Goal: Task Accomplishment & Management: Complete application form

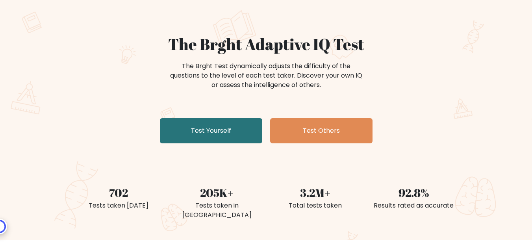
scroll to position [66, 0]
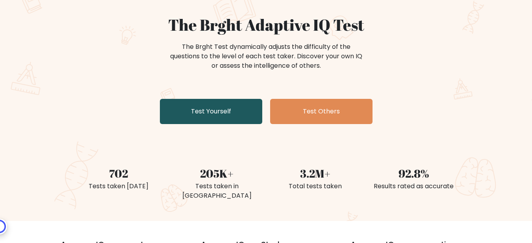
click at [239, 115] on link "Test Yourself" at bounding box center [211, 111] width 102 height 25
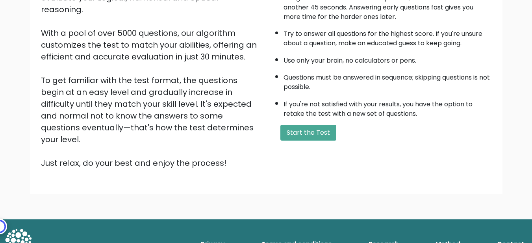
scroll to position [118, 0]
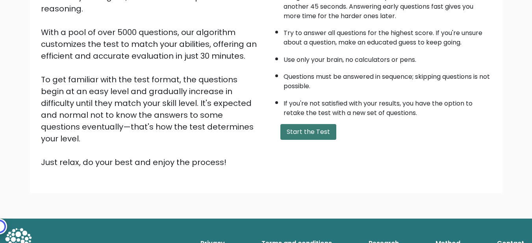
click at [311, 132] on button "Start the Test" at bounding box center [308, 132] width 56 height 16
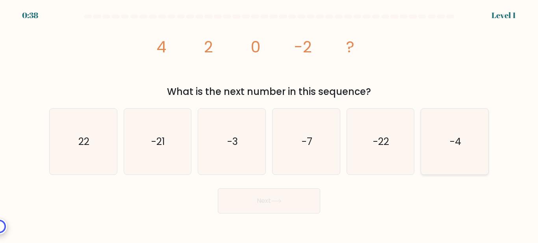
click at [468, 143] on icon "-4" at bounding box center [455, 142] width 66 height 66
click at [269, 124] on input "f. -4" at bounding box center [269, 123] width 0 height 2
radio input "true"
click at [280, 207] on button "Next" at bounding box center [269, 200] width 102 height 25
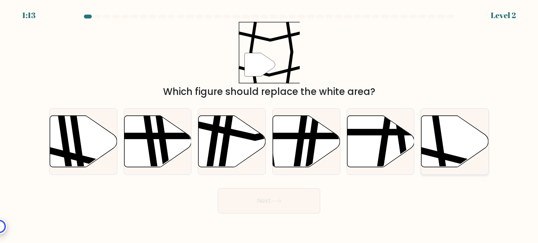
click at [446, 152] on icon at bounding box center [454, 142] width 67 height 52
click at [269, 124] on input "f." at bounding box center [269, 123] width 0 height 2
radio input "true"
click at [289, 201] on button "Next" at bounding box center [269, 200] width 102 height 25
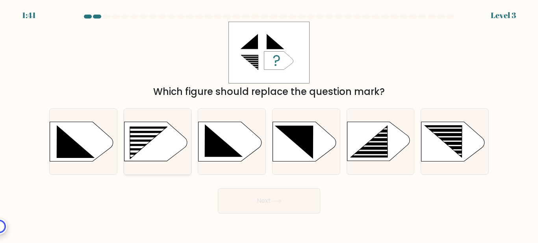
click at [144, 135] on icon at bounding box center [149, 143] width 38 height 32
click at [269, 124] on input "b." at bounding box center [269, 123] width 0 height 2
radio input "true"
click at [272, 197] on button "Next" at bounding box center [269, 200] width 102 height 25
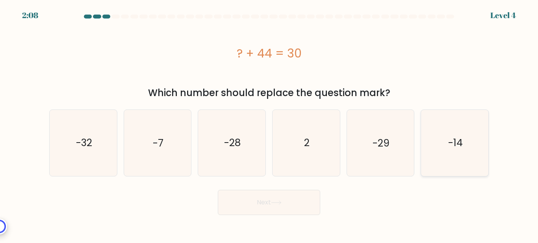
click at [453, 147] on text "-14" at bounding box center [455, 143] width 15 height 14
click at [269, 124] on input "f. -14" at bounding box center [269, 123] width 0 height 2
radio input "true"
click at [280, 204] on icon at bounding box center [276, 202] width 11 height 4
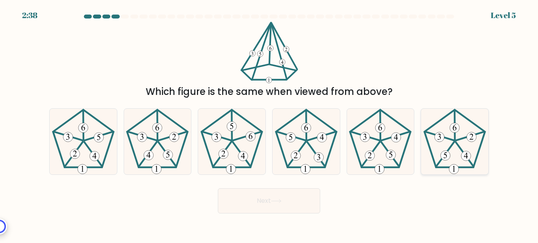
click at [456, 154] on icon at bounding box center [455, 142] width 66 height 66
click at [269, 124] on input "f." at bounding box center [269, 123] width 0 height 2
radio input "true"
click at [277, 206] on button "Next" at bounding box center [269, 200] width 102 height 25
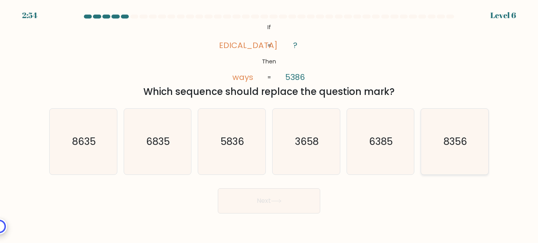
click at [466, 147] on text "8356" at bounding box center [455, 142] width 24 height 14
click at [269, 124] on input "f. 8356" at bounding box center [269, 123] width 0 height 2
radio input "true"
click at [279, 198] on button "Next" at bounding box center [269, 200] width 102 height 25
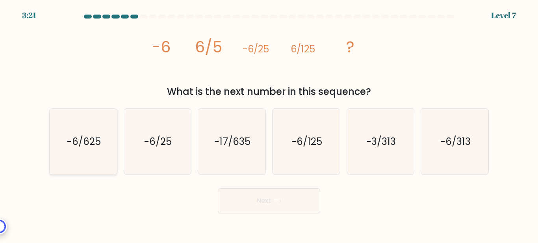
click at [95, 141] on text "-6/625" at bounding box center [84, 142] width 34 height 14
click at [269, 124] on input "a. -6/625" at bounding box center [269, 123] width 0 height 2
radio input "true"
click at [282, 202] on icon at bounding box center [276, 201] width 11 height 4
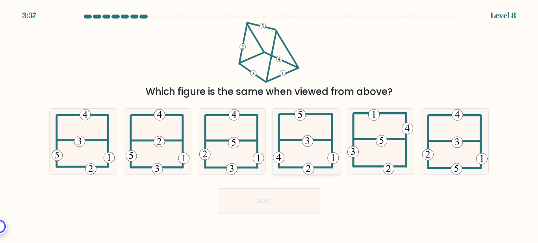
click at [293, 132] on icon at bounding box center [306, 142] width 66 height 66
click at [269, 124] on input "d." at bounding box center [269, 123] width 0 height 2
radio input "true"
click at [283, 198] on button "Next" at bounding box center [269, 200] width 102 height 25
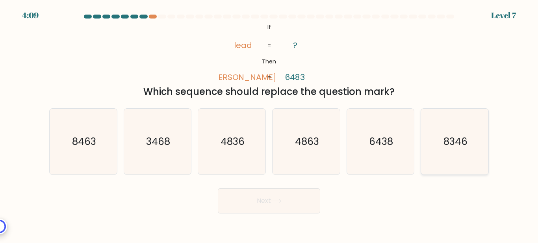
click at [464, 147] on text "8346" at bounding box center [455, 142] width 24 height 14
click at [269, 124] on input "f. 8346" at bounding box center [269, 123] width 0 height 2
radio input "true"
click at [293, 196] on button "Next" at bounding box center [269, 200] width 102 height 25
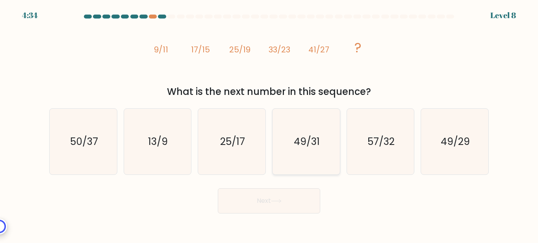
click at [308, 141] on text "49/31" at bounding box center [307, 142] width 26 height 14
click at [269, 124] on input "d. 49/31" at bounding box center [269, 123] width 0 height 2
radio input "true"
click at [289, 206] on button "Next" at bounding box center [269, 200] width 102 height 25
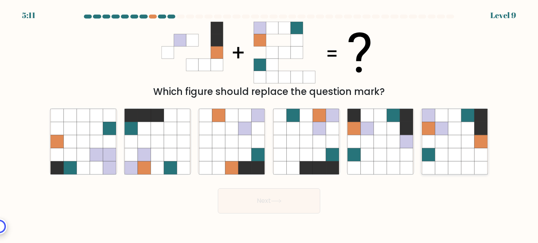
click at [481, 133] on icon at bounding box center [481, 128] width 13 height 13
click at [269, 124] on input "f." at bounding box center [269, 123] width 0 height 2
radio input "true"
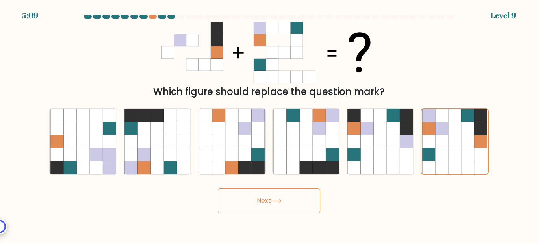
click at [276, 197] on button "Next" at bounding box center [269, 200] width 102 height 25
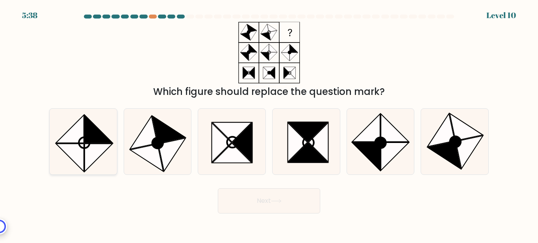
click at [89, 141] on circle at bounding box center [83, 142] width 15 height 15
click at [269, 124] on input "a." at bounding box center [269, 123] width 0 height 2
radio input "true"
click at [258, 200] on button "Next" at bounding box center [269, 200] width 102 height 25
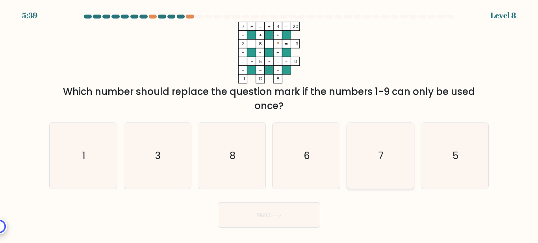
click at [389, 160] on icon "7" at bounding box center [380, 156] width 66 height 66
click at [269, 124] on input "e. 7" at bounding box center [269, 123] width 0 height 2
radio input "true"
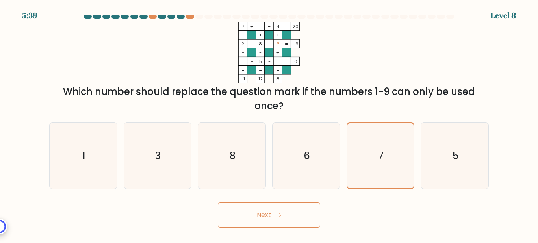
click at [289, 212] on button "Next" at bounding box center [269, 214] width 102 height 25
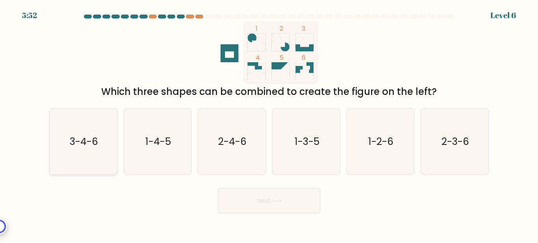
click at [96, 145] on text "3-4-6" at bounding box center [84, 142] width 28 height 14
click at [269, 124] on input "a. 3-4-6" at bounding box center [269, 123] width 0 height 2
radio input "true"
click at [235, 202] on button "Next" at bounding box center [269, 200] width 102 height 25
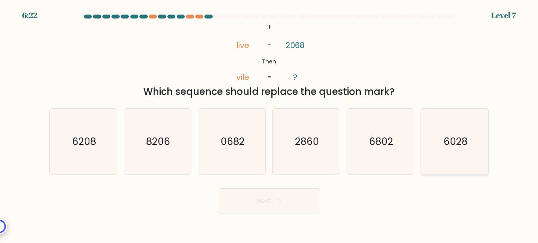
click at [456, 154] on icon "6028" at bounding box center [455, 142] width 66 height 66
click at [269, 124] on input "f. 6028" at bounding box center [269, 123] width 0 height 2
radio input "true"
click at [285, 199] on button "Next" at bounding box center [269, 200] width 102 height 25
click at [253, 205] on button "Next" at bounding box center [269, 200] width 102 height 25
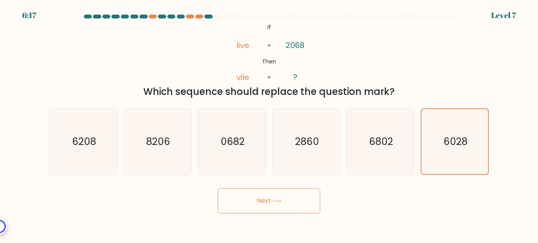
click at [446, 66] on div "@import url('https://fonts.googleapis.com/css?family=Abril+Fatface:400,100,100i…" at bounding box center [269, 60] width 449 height 77
click at [448, 123] on icon "6028" at bounding box center [454, 141] width 65 height 65
click at [269, 123] on input "f. 6028" at bounding box center [269, 123] width 0 height 2
click at [296, 201] on button "Next" at bounding box center [269, 200] width 102 height 25
click at [164, 66] on div "@import url('https://fonts.googleapis.com/css?family=Abril+Fatface:400,100,100i…" at bounding box center [269, 60] width 449 height 77
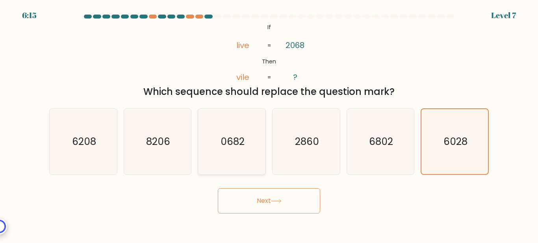
click at [254, 134] on icon "0682" at bounding box center [232, 142] width 66 height 66
click at [269, 124] on input "c. 0682" at bounding box center [269, 123] width 0 height 2
radio input "true"
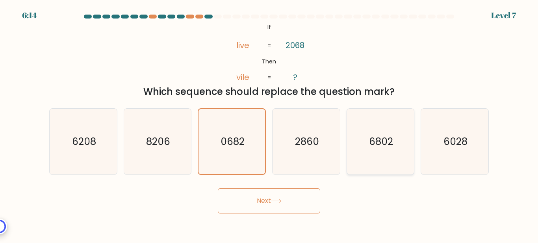
click at [357, 134] on icon "6802" at bounding box center [380, 142] width 66 height 66
click at [269, 124] on input "e. 6802" at bounding box center [269, 123] width 0 height 2
radio input "true"
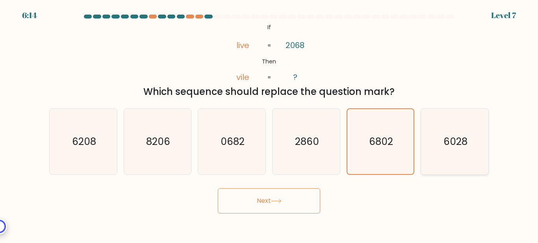
click at [451, 133] on icon "6028" at bounding box center [455, 142] width 66 height 66
click at [269, 124] on input "f. 6028" at bounding box center [269, 123] width 0 height 2
radio input "true"
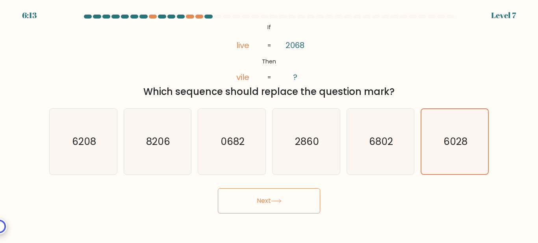
click at [270, 199] on button "Next" at bounding box center [269, 200] width 102 height 25
click at [231, 191] on button "Next" at bounding box center [269, 200] width 102 height 25
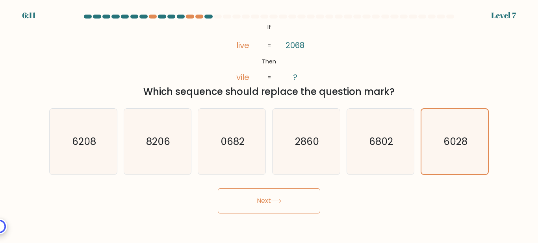
click at [231, 191] on button "Next" at bounding box center [269, 200] width 102 height 25
click at [97, 139] on icon "6208" at bounding box center [83, 142] width 66 height 66
click at [269, 124] on input "a. 6208" at bounding box center [269, 123] width 0 height 2
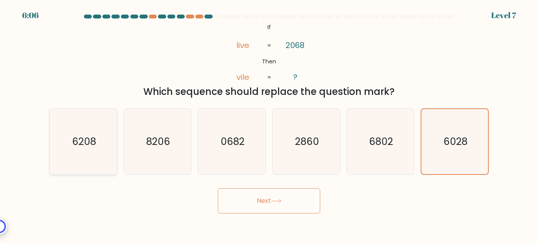
radio input "true"
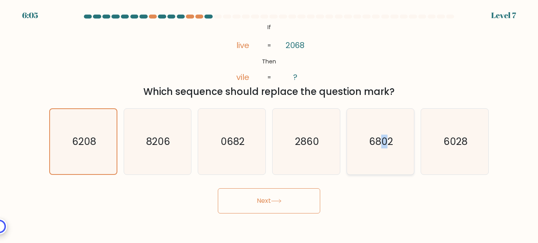
drag, startPoint x: 384, startPoint y: 140, endPoint x: 397, endPoint y: 140, distance: 13.0
click at [385, 140] on text "6802" at bounding box center [381, 142] width 24 height 14
click at [475, 140] on icon "6028" at bounding box center [455, 142] width 66 height 66
click at [269, 124] on input "f. 6028" at bounding box center [269, 123] width 0 height 2
radio input "true"
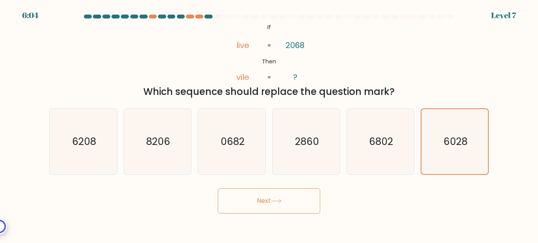
click at [305, 193] on button "Next" at bounding box center [269, 200] width 102 height 25
click at [259, 188] on div "Next" at bounding box center [269, 198] width 449 height 29
click at [258, 193] on button "Next" at bounding box center [269, 200] width 102 height 25
click at [258, 195] on button "Next" at bounding box center [269, 200] width 102 height 25
click at [372, 147] on text "6802" at bounding box center [381, 142] width 24 height 14
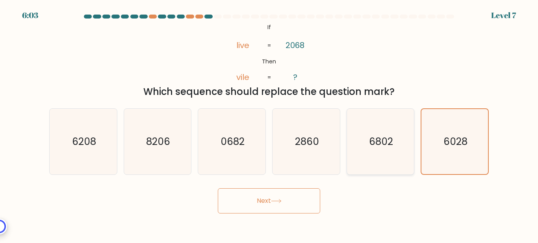
click at [269, 124] on input "e. 6802" at bounding box center [269, 123] width 0 height 2
radio input "true"
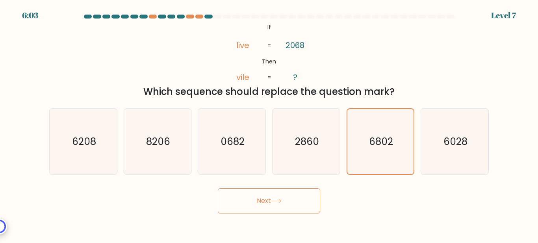
click at [288, 205] on button "Next" at bounding box center [269, 200] width 102 height 25
click at [437, 143] on icon "6028" at bounding box center [455, 142] width 66 height 66
click at [269, 124] on input "f. 6028" at bounding box center [269, 123] width 0 height 2
radio input "true"
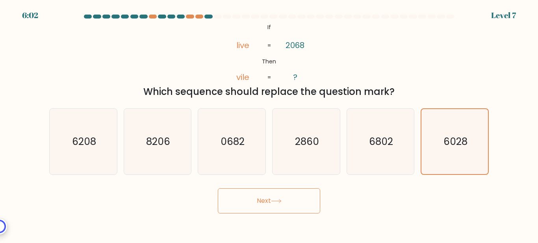
click at [276, 199] on button "Next" at bounding box center [269, 200] width 102 height 25
click at [276, 199] on icon at bounding box center [276, 201] width 11 height 4
click at [274, 199] on icon at bounding box center [276, 201] width 11 height 4
drag, startPoint x: 266, startPoint y: 199, endPoint x: 260, endPoint y: 199, distance: 5.9
click at [263, 199] on button "Next" at bounding box center [269, 200] width 102 height 25
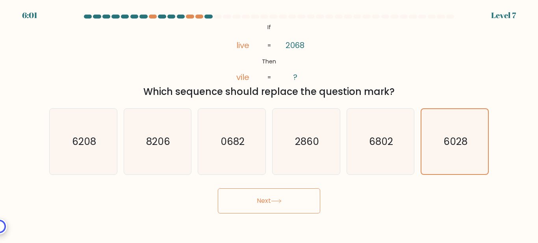
click at [254, 193] on button "Next" at bounding box center [269, 200] width 102 height 25
click at [228, 187] on div "Next" at bounding box center [269, 198] width 449 height 29
click at [227, 187] on div "Next" at bounding box center [269, 198] width 449 height 29
click at [236, 192] on button "Next" at bounding box center [269, 200] width 102 height 25
click at [249, 200] on button "Next" at bounding box center [269, 200] width 102 height 25
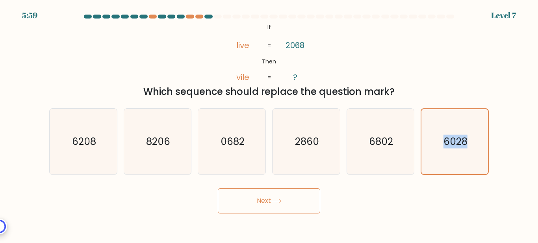
click at [250, 200] on button "Next" at bounding box center [269, 200] width 102 height 25
click at [308, 74] on icon "@import url('https://fonts.googleapis.com/css?family=Abril+Fatface:400,100,100i…" at bounding box center [269, 53] width 100 height 62
drag, startPoint x: 361, startPoint y: 59, endPoint x: 393, endPoint y: 80, distance: 37.9
click at [362, 59] on div "@import url('https://fonts.googleapis.com/css?family=Abril+Fatface:400,100,100i…" at bounding box center [269, 60] width 449 height 77
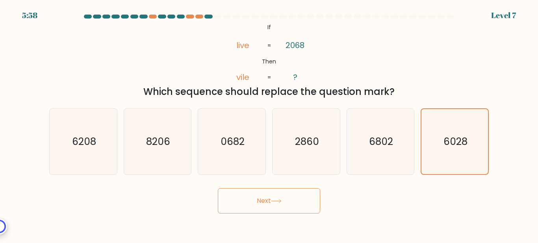
click at [420, 104] on form "If ?" at bounding box center [269, 114] width 538 height 199
click at [431, 130] on icon "6028" at bounding box center [454, 141] width 65 height 65
click at [269, 124] on input "f. 6028" at bounding box center [269, 123] width 0 height 2
click at [431, 131] on icon "6028" at bounding box center [454, 141] width 65 height 65
click at [269, 124] on input "f. 6028" at bounding box center [269, 123] width 0 height 2
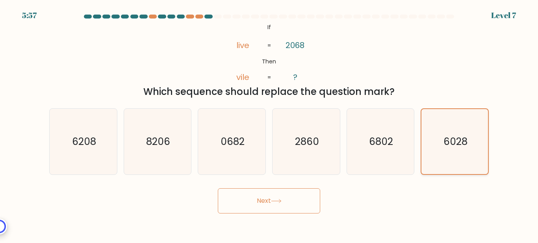
click at [437, 131] on icon "6028" at bounding box center [454, 141] width 65 height 65
click at [269, 124] on input "f. 6028" at bounding box center [269, 123] width 0 height 2
click at [440, 131] on icon "6028" at bounding box center [454, 141] width 65 height 65
click at [269, 124] on input "f. 6028" at bounding box center [269, 123] width 0 height 2
click at [353, 134] on icon "6802" at bounding box center [380, 142] width 66 height 66
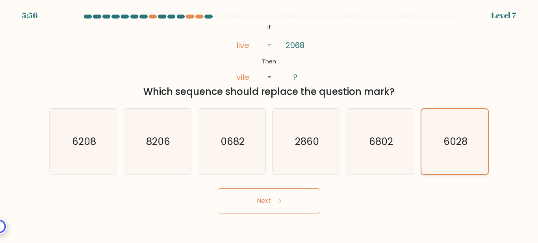
click at [443, 134] on icon "6028" at bounding box center [454, 141] width 65 height 65
click at [269, 124] on input "f. 6028" at bounding box center [269, 123] width 0 height 2
click at [472, 138] on icon "6028" at bounding box center [454, 141] width 65 height 65
click at [269, 124] on input "f. 6028" at bounding box center [269, 123] width 0 height 2
drag, startPoint x: 422, startPoint y: 138, endPoint x: 415, endPoint y: 138, distance: 7.5
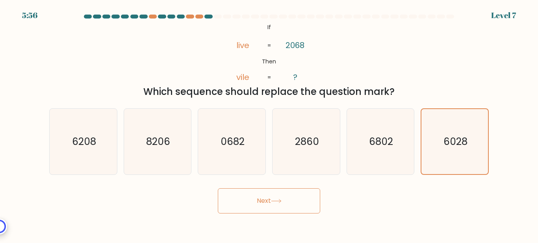
click at [417, 138] on div "a. 6208 b. 8206 c." at bounding box center [269, 138] width 446 height 73
click at [396, 139] on icon "6802" at bounding box center [380, 142] width 66 height 66
click at [269, 124] on input "e. 6802" at bounding box center [269, 123] width 0 height 2
radio input "true"
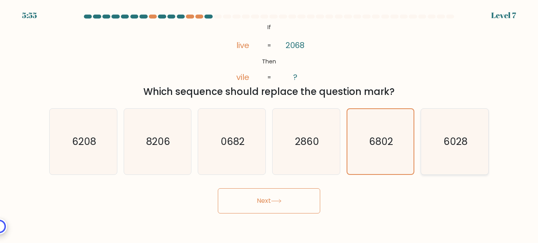
drag, startPoint x: 458, startPoint y: 139, endPoint x: 468, endPoint y: 139, distance: 9.8
click at [458, 139] on text "6028" at bounding box center [455, 142] width 24 height 14
click at [269, 124] on input "f. 6028" at bounding box center [269, 123] width 0 height 2
radio input "true"
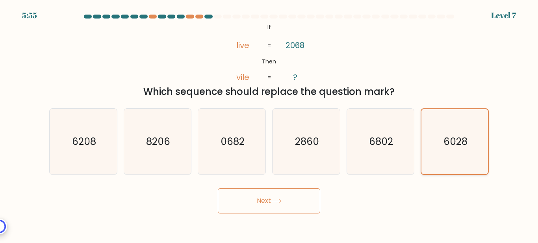
click at [468, 139] on icon "6028" at bounding box center [454, 141] width 65 height 65
click at [269, 124] on input "f. 6028" at bounding box center [269, 123] width 0 height 2
drag, startPoint x: 291, startPoint y: 150, endPoint x: 259, endPoint y: 143, distance: 32.8
click at [275, 145] on icon "2860" at bounding box center [306, 142] width 66 height 66
click at [241, 146] on icon "0682" at bounding box center [232, 142] width 66 height 66
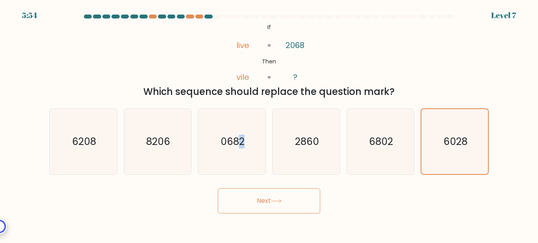
click at [241, 200] on button "Next" at bounding box center [269, 200] width 102 height 25
click at [257, 199] on button "Next" at bounding box center [269, 200] width 102 height 25
click at [215, 178] on form "If ?" at bounding box center [269, 114] width 538 height 199
drag, startPoint x: 151, startPoint y: 143, endPoint x: 133, endPoint y: 138, distance: 18.8
click at [143, 141] on icon "8206" at bounding box center [157, 142] width 66 height 66
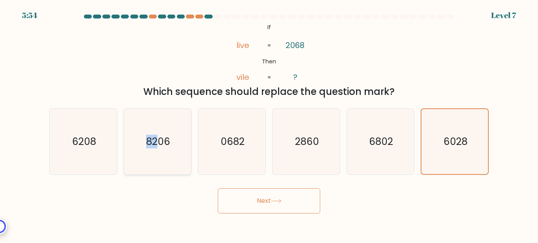
click at [125, 135] on icon "8206" at bounding box center [157, 142] width 66 height 66
click at [269, 124] on input "b. 8206" at bounding box center [269, 123] width 0 height 2
radio input "true"
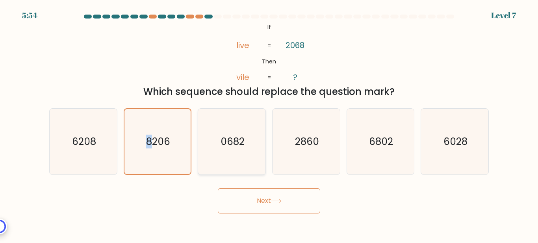
click at [158, 135] on icon "8206" at bounding box center [157, 141] width 65 height 65
drag, startPoint x: 274, startPoint y: 135, endPoint x: 280, endPoint y: 135, distance: 6.7
click at [280, 135] on div "a. 6208 b. 8206 c." at bounding box center [269, 138] width 446 height 73
drag, startPoint x: 282, startPoint y: 111, endPoint x: 231, endPoint y: 73, distance: 63.3
click at [255, 91] on form "If ?" at bounding box center [269, 114] width 538 height 199
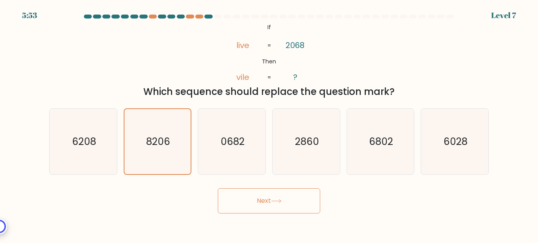
drag, startPoint x: 210, startPoint y: 39, endPoint x: 240, endPoint y: 29, distance: 31.3
click at [210, 37] on div "@import url('https://fonts.googleapis.com/css?family=Abril+Fatface:400,100,100i…" at bounding box center [269, 60] width 449 height 77
click at [405, 32] on div "@import url('https://fonts.googleapis.com/css?family=Abril+Fatface:400,100,100i…" at bounding box center [269, 60] width 449 height 77
drag, startPoint x: 456, startPoint y: 122, endPoint x: 459, endPoint y: 153, distance: 30.8
click at [456, 124] on icon "6028" at bounding box center [455, 142] width 66 height 66
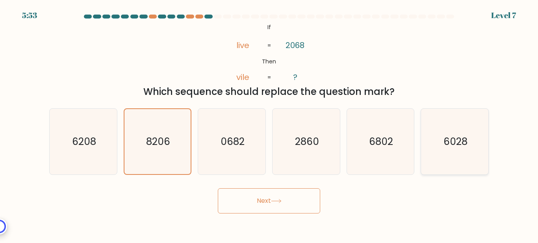
click at [269, 124] on input "f. 6028" at bounding box center [269, 123] width 0 height 2
radio input "true"
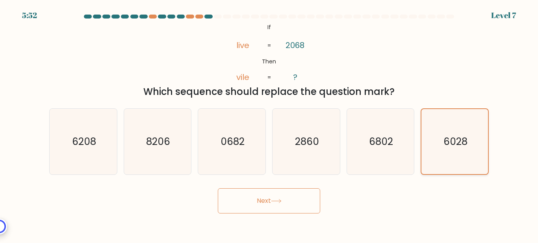
click at [459, 153] on icon "6028" at bounding box center [454, 141] width 65 height 65
click at [269, 124] on input "f. 6028" at bounding box center [269, 123] width 0 height 2
click at [459, 153] on icon "6028" at bounding box center [454, 141] width 65 height 65
click at [269, 124] on input "f. 6028" at bounding box center [269, 123] width 0 height 2
click at [460, 152] on icon "6028" at bounding box center [454, 141] width 65 height 65
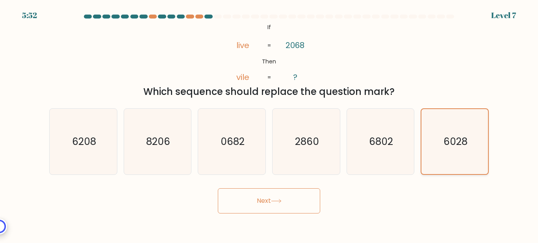
click at [269, 124] on input "f. 6028" at bounding box center [269, 123] width 0 height 2
click at [457, 148] on icon "6028" at bounding box center [454, 141] width 65 height 65
click at [330, 147] on div "a. 6208 b. 8206 c." at bounding box center [269, 138] width 446 height 73
click at [487, 150] on icon "6028" at bounding box center [454, 141] width 65 height 65
click at [269, 124] on input "f. 6028" at bounding box center [269, 123] width 0 height 2
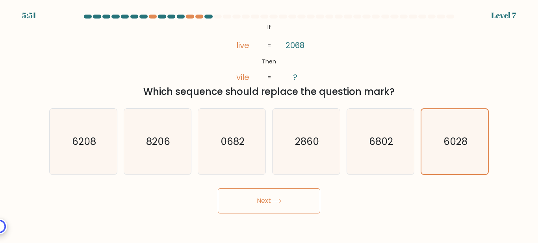
click at [491, 150] on div "f. 6028" at bounding box center [454, 141] width 74 height 67
click at [278, 208] on button "Next" at bounding box center [269, 200] width 102 height 25
click at [274, 209] on button "Next" at bounding box center [269, 200] width 102 height 25
click at [274, 204] on button "Next" at bounding box center [269, 200] width 102 height 25
click at [274, 198] on button "Next" at bounding box center [269, 200] width 102 height 25
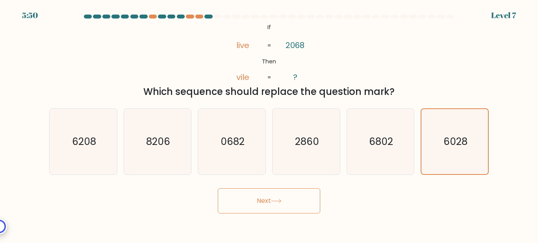
click at [273, 196] on button "Next" at bounding box center [269, 200] width 102 height 25
drag, startPoint x: 237, startPoint y: 189, endPoint x: 230, endPoint y: 187, distance: 7.0
click at [234, 188] on div "Next" at bounding box center [269, 198] width 449 height 29
drag, startPoint x: 230, startPoint y: 187, endPoint x: 237, endPoint y: 187, distance: 6.3
click at [231, 187] on div "Next" at bounding box center [269, 198] width 449 height 29
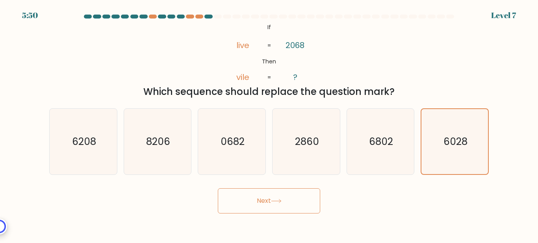
click at [240, 188] on div "Next" at bounding box center [269, 198] width 449 height 29
click at [243, 188] on button "Next" at bounding box center [269, 200] width 102 height 25
drag, startPoint x: 245, startPoint y: 189, endPoint x: 253, endPoint y: 189, distance: 8.3
click at [245, 189] on button "Next" at bounding box center [269, 200] width 102 height 25
click at [267, 148] on div "a. 6208 b. 8206 c." at bounding box center [269, 138] width 446 height 73
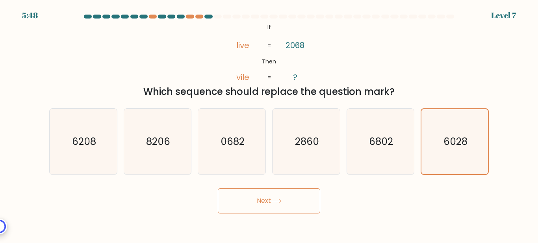
click at [387, 74] on div "@import url('https://fonts.googleapis.com/css?family=Abril+Fatface:400,100,100i…" at bounding box center [269, 60] width 449 height 77
click at [317, 30] on icon "@import url('https://fonts.googleapis.com/css?family=Abril+Fatface:400,100,100i…" at bounding box center [269, 53] width 100 height 62
click at [262, 36] on icon "@import url('https://fonts.googleapis.com/css?family=Abril+Fatface:400,100,100i…" at bounding box center [269, 53] width 100 height 62
click at [445, 117] on icon "6028" at bounding box center [454, 141] width 65 height 65
click at [269, 122] on input "f. 6028" at bounding box center [269, 123] width 0 height 2
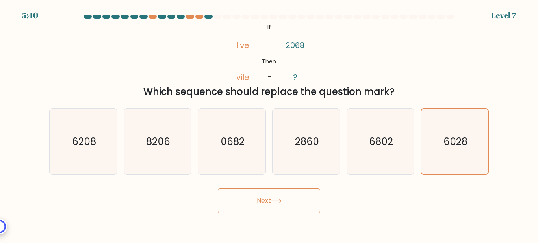
drag, startPoint x: 247, startPoint y: 200, endPoint x: 254, endPoint y: 200, distance: 6.4
click at [248, 200] on button "Next" at bounding box center [269, 200] width 102 height 25
click at [254, 200] on button "Next" at bounding box center [269, 200] width 102 height 25
click at [255, 198] on button "Next" at bounding box center [269, 200] width 102 height 25
click at [256, 197] on button "Next" at bounding box center [269, 200] width 102 height 25
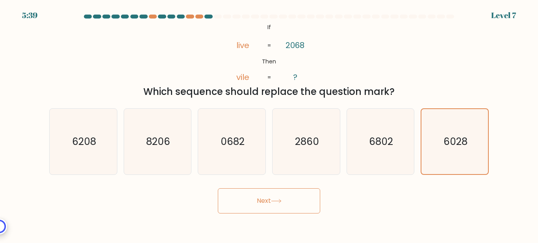
click at [259, 193] on button "Next" at bounding box center [269, 200] width 102 height 25
click at [262, 193] on button "Next" at bounding box center [269, 200] width 102 height 25
drag, startPoint x: 262, startPoint y: 194, endPoint x: 273, endPoint y: 198, distance: 11.7
click at [273, 198] on button "Next" at bounding box center [269, 200] width 102 height 25
drag, startPoint x: 254, startPoint y: 184, endPoint x: 263, endPoint y: 191, distance: 11.5
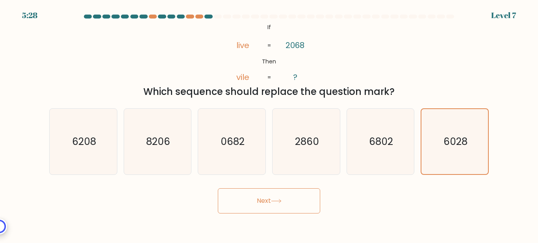
click at [254, 186] on form "If ?" at bounding box center [269, 114] width 538 height 199
drag, startPoint x: 277, startPoint y: 198, endPoint x: 273, endPoint y: 195, distance: 5.4
click at [277, 198] on button "Next" at bounding box center [269, 200] width 102 height 25
drag, startPoint x: 252, startPoint y: 187, endPoint x: 278, endPoint y: 179, distance: 27.0
click at [252, 187] on div "Next" at bounding box center [269, 198] width 449 height 29
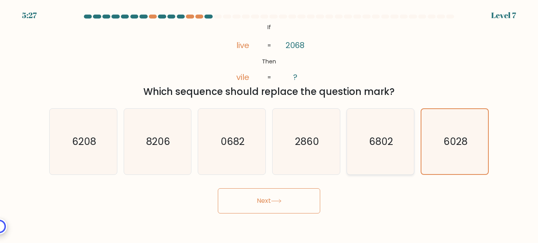
click at [392, 126] on icon "6802" at bounding box center [380, 142] width 66 height 66
click at [269, 124] on input "e. 6802" at bounding box center [269, 123] width 0 height 2
radio input "true"
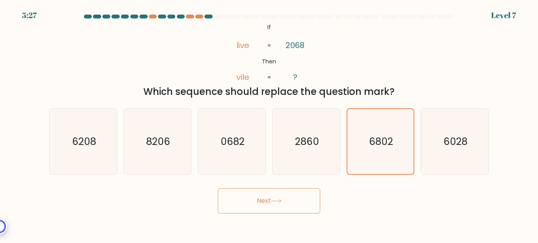
drag, startPoint x: 306, startPoint y: 183, endPoint x: 300, endPoint y: 186, distance: 7.4
click at [301, 184] on form "If ?" at bounding box center [269, 114] width 538 height 199
click at [296, 195] on button "Next" at bounding box center [269, 200] width 102 height 25
click at [295, 195] on button "Next" at bounding box center [269, 200] width 102 height 25
drag, startPoint x: 299, startPoint y: 142, endPoint x: 295, endPoint y: 150, distance: 9.5
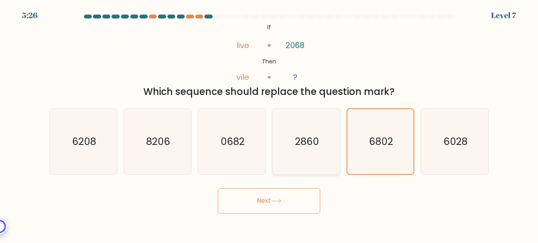
click at [299, 141] on text "2860" at bounding box center [307, 142] width 24 height 14
click at [269, 124] on input "d. 2860" at bounding box center [269, 123] width 0 height 2
radio input "true"
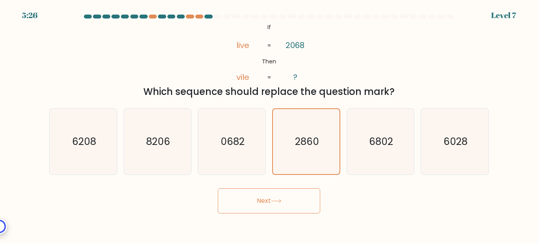
click at [263, 202] on button "Next" at bounding box center [269, 200] width 102 height 25
click at [232, 142] on text "0682" at bounding box center [233, 142] width 24 height 14
click at [269, 124] on input "c. 0682" at bounding box center [269, 123] width 0 height 2
radio input "true"
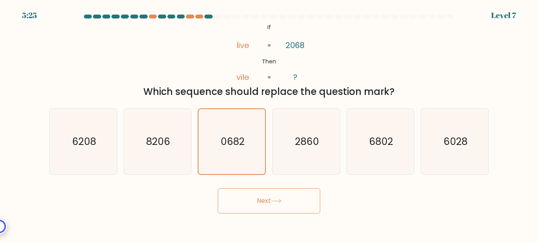
drag, startPoint x: 243, startPoint y: 189, endPoint x: 245, endPoint y: 195, distance: 6.9
click at [244, 194] on button "Next" at bounding box center [269, 200] width 102 height 25
click at [245, 195] on button "Next" at bounding box center [269, 200] width 102 height 25
click at [237, 190] on button "Next" at bounding box center [269, 200] width 102 height 25
click at [164, 132] on icon "8206" at bounding box center [157, 142] width 66 height 66
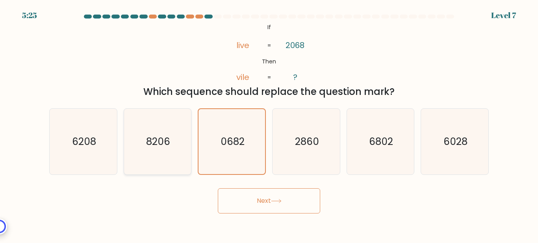
click at [269, 124] on input "b. 8206" at bounding box center [269, 123] width 0 height 2
radio input "true"
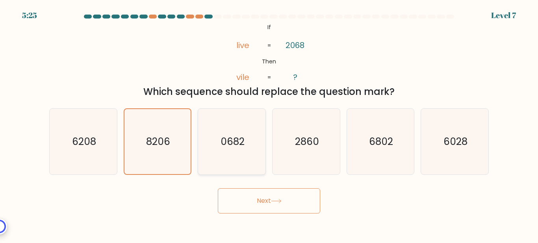
click at [178, 146] on icon "8206" at bounding box center [157, 141] width 65 height 65
click at [232, 193] on button "Next" at bounding box center [269, 200] width 102 height 25
click at [234, 195] on button "Next" at bounding box center [269, 200] width 102 height 25
click at [236, 199] on button "Next" at bounding box center [269, 200] width 102 height 25
click at [70, 125] on icon "6208" at bounding box center [83, 142] width 66 height 66
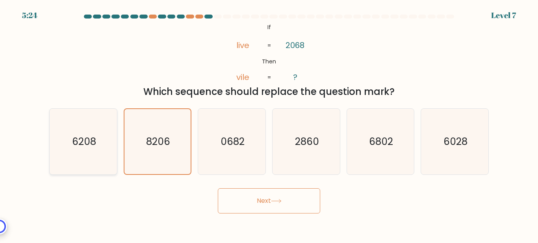
click at [269, 124] on input "a. 6208" at bounding box center [269, 123] width 0 height 2
radio input "true"
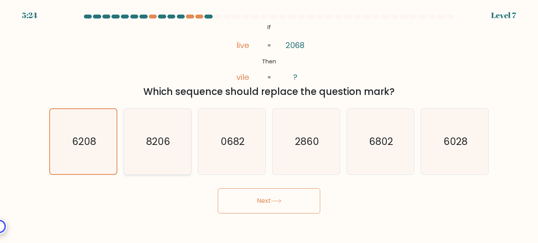
click at [76, 127] on icon "6208" at bounding box center [83, 141] width 65 height 65
click at [291, 230] on body "5:23 Level 7 If" at bounding box center [269, 121] width 538 height 243
drag, startPoint x: 276, startPoint y: 208, endPoint x: 267, endPoint y: 189, distance: 20.6
click at [275, 206] on button "Next" at bounding box center [269, 200] width 102 height 25
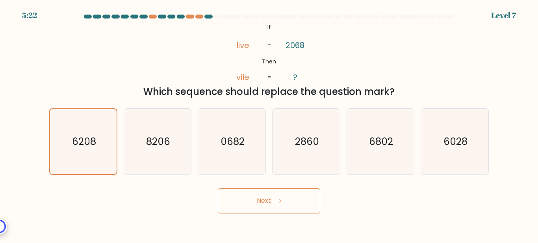
drag, startPoint x: 381, startPoint y: 30, endPoint x: 407, endPoint y: 25, distance: 26.1
click at [382, 30] on div "@import url('https://fonts.googleapis.com/css?family=Abril+Fatface:400,100,100i…" at bounding box center [269, 60] width 449 height 77
click at [538, 7] on div "5:21 Level 7" at bounding box center [269, 4] width 538 height 9
click at [501, 25] on form "If ?" at bounding box center [269, 114] width 538 height 199
drag, startPoint x: 176, startPoint y: 2, endPoint x: 194, endPoint y: 13, distance: 21.3
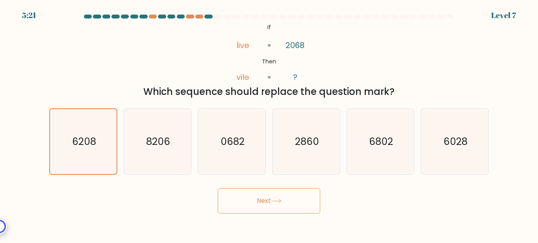
click at [176, 2] on div "5:21 Level 7" at bounding box center [269, 4] width 538 height 9
drag, startPoint x: 231, startPoint y: 17, endPoint x: 253, endPoint y: 28, distance: 24.5
click at [233, 17] on at bounding box center [269, 17] width 372 height 4
drag, startPoint x: 253, startPoint y: 28, endPoint x: 282, endPoint y: 51, distance: 37.0
click at [262, 34] on icon "@import url('https://fonts.googleapis.com/css?family=Abril+Fatface:400,100,100i…" at bounding box center [269, 53] width 100 height 62
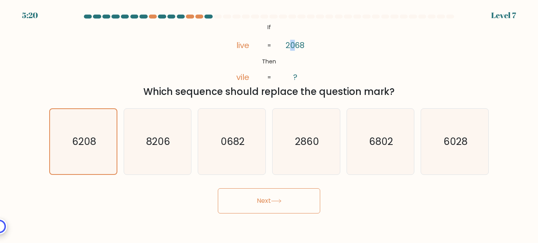
click at [294, 56] on icon "@import url('https://fonts.googleapis.com/css?family=Abril+Fatface:400,100,100i…" at bounding box center [269, 53] width 100 height 62
click at [295, 57] on icon "@import url('https://fonts.googleapis.com/css?family=Abril+Fatface:400,100,100i…" at bounding box center [269, 53] width 100 height 62
click at [352, 75] on div "@import url('https://fonts.googleapis.com/css?family=Abril+Fatface:400,100,100i…" at bounding box center [269, 60] width 449 height 77
drag, startPoint x: 346, startPoint y: 132, endPoint x: 348, endPoint y: 156, distance: 24.1
click at [346, 152] on form "If ?" at bounding box center [269, 114] width 538 height 199
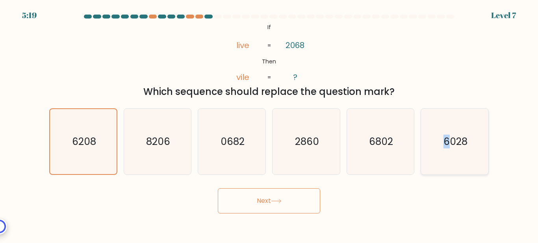
drag, startPoint x: 445, startPoint y: 155, endPoint x: 480, endPoint y: 147, distance: 35.1
click at [452, 152] on icon "6028" at bounding box center [455, 142] width 66 height 66
click at [480, 147] on icon "6028" at bounding box center [455, 142] width 66 height 66
click at [269, 124] on input "f. 6028" at bounding box center [269, 123] width 0 height 2
radio input "true"
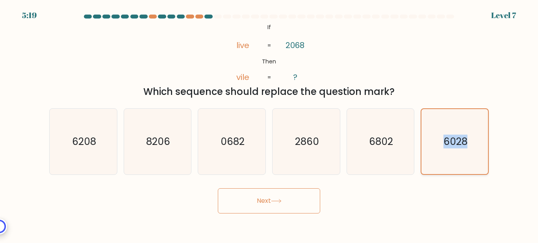
click at [480, 147] on icon "6028" at bounding box center [454, 141] width 65 height 65
click at [269, 124] on input "f. 6028" at bounding box center [269, 123] width 0 height 2
click at [458, 150] on icon "6028" at bounding box center [454, 141] width 65 height 65
click at [269, 124] on input "f. 6028" at bounding box center [269, 123] width 0 height 2
click at [464, 147] on text "6028" at bounding box center [455, 142] width 24 height 14
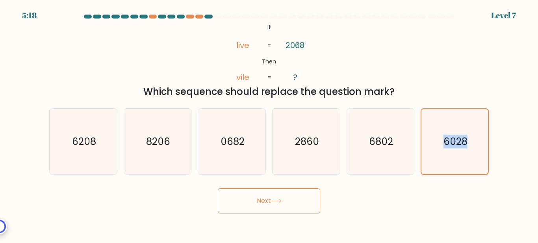
click at [269, 124] on input "f. 6028" at bounding box center [269, 123] width 0 height 2
click at [296, 199] on button "Next" at bounding box center [269, 200] width 102 height 25
click at [294, 202] on button "Next" at bounding box center [269, 200] width 102 height 25
click at [292, 199] on button "Next" at bounding box center [269, 200] width 102 height 25
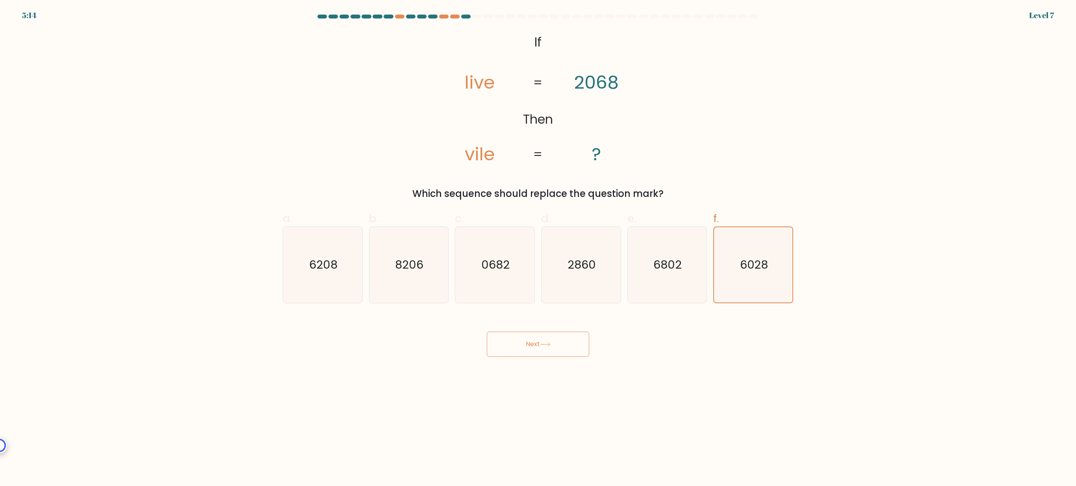
click at [473, 243] on body "5:14 Level 7 If" at bounding box center [538, 243] width 1076 height 486
click at [538, 243] on button "Next" at bounding box center [538, 344] width 102 height 25
click at [538, 243] on div "f. 6028" at bounding box center [753, 256] width 86 height 93
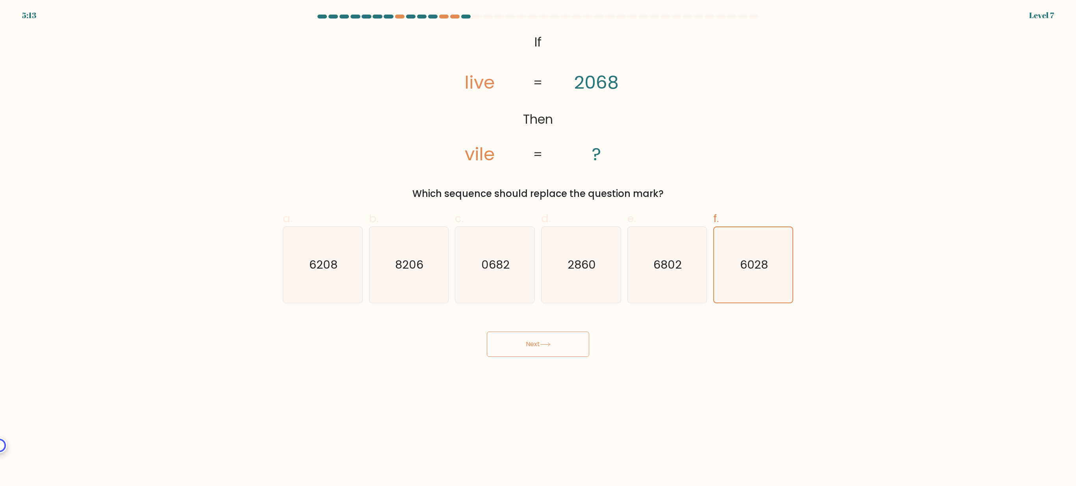
drag, startPoint x: 478, startPoint y: 324, endPoint x: 469, endPoint y: 337, distance: 16.0
click at [469, 243] on form "If ?" at bounding box center [538, 186] width 1076 height 342
click at [499, 243] on button "Next" at bounding box center [538, 344] width 102 height 25
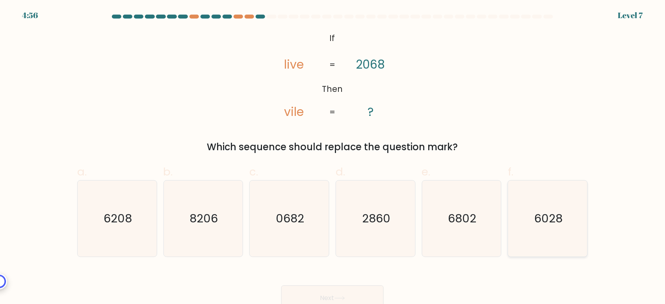
click at [565, 215] on icon "6028" at bounding box center [548, 218] width 76 height 76
click at [333, 157] on input "f. 6028" at bounding box center [332, 154] width 0 height 5
radio input "true"
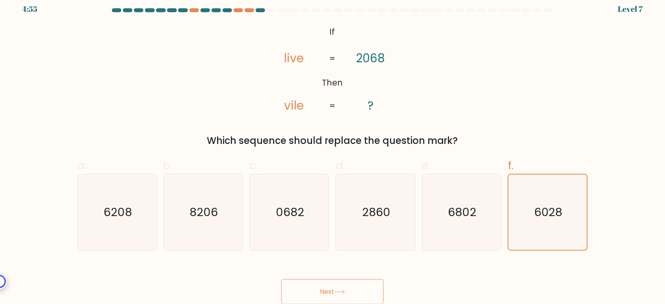
click at [341, 286] on button "Next" at bounding box center [332, 291] width 102 height 25
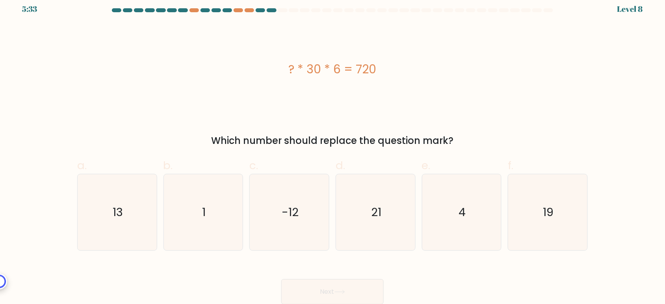
drag, startPoint x: 289, startPoint y: 70, endPoint x: 405, endPoint y: 70, distance: 115.0
click at [405, 70] on div "? * 30 * 6 = 720" at bounding box center [332, 69] width 510 height 18
copy div "? * 30 * 6 = 720"
click at [466, 196] on icon "4" at bounding box center [461, 212] width 76 height 76
click at [333, 151] on input "e. 4" at bounding box center [332, 148] width 0 height 5
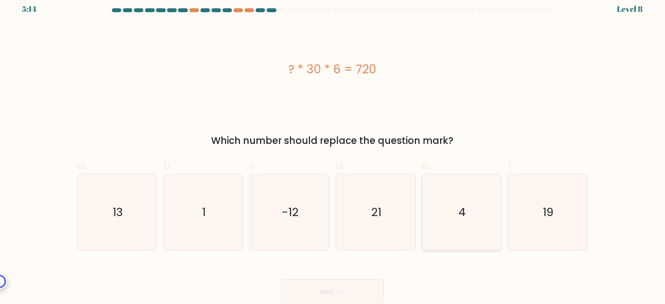
radio input "true"
click at [337, 282] on button "Next" at bounding box center [332, 291] width 102 height 25
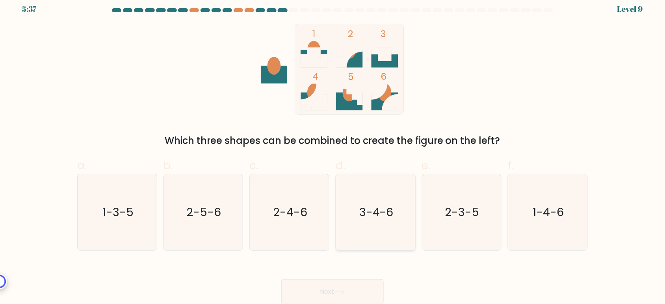
click at [386, 222] on icon "3-4-6" at bounding box center [376, 212] width 76 height 76
click at [333, 151] on input "d. 3-4-6" at bounding box center [332, 148] width 0 height 5
radio input "true"
click at [339, 287] on button "Next" at bounding box center [332, 291] width 102 height 25
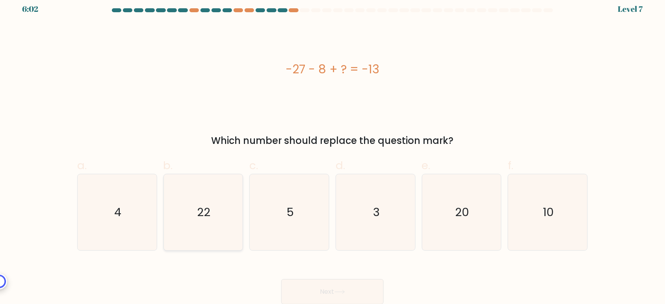
click at [228, 220] on icon "22" at bounding box center [203, 212] width 76 height 76
click at [332, 151] on input "b. 22" at bounding box center [332, 148] width 0 height 5
radio input "true"
click at [408, 284] on div "Next" at bounding box center [332, 282] width 520 height 44
click at [347, 289] on button "Next" at bounding box center [332, 291] width 102 height 25
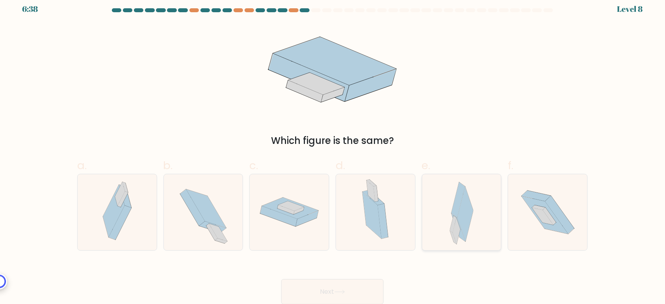
click at [473, 213] on icon at bounding box center [462, 212] width 24 height 76
click at [333, 151] on input "e." at bounding box center [332, 148] width 0 height 5
radio input "true"
click at [382, 222] on icon at bounding box center [383, 220] width 10 height 35
click at [333, 151] on input "d." at bounding box center [332, 148] width 0 height 5
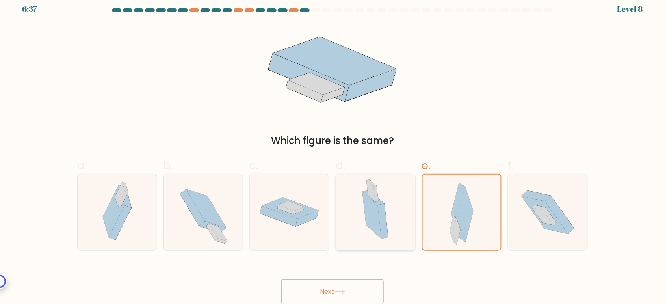
radio input "true"
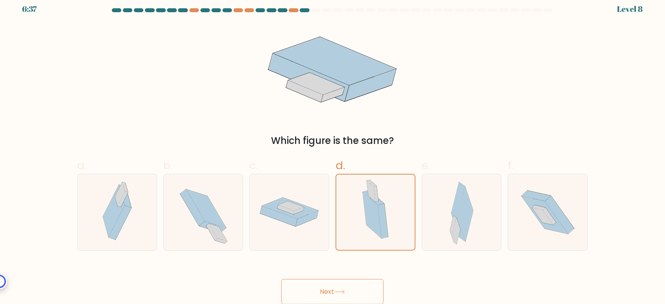
click at [358, 288] on button "Next" at bounding box center [332, 291] width 102 height 25
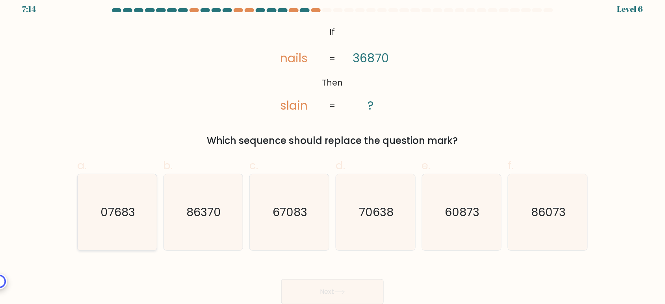
click at [115, 223] on icon "07683" at bounding box center [117, 212] width 76 height 76
click at [332, 151] on input "a. 07683" at bounding box center [332, 148] width 0 height 5
radio input "true"
click at [340, 293] on icon at bounding box center [339, 291] width 11 height 4
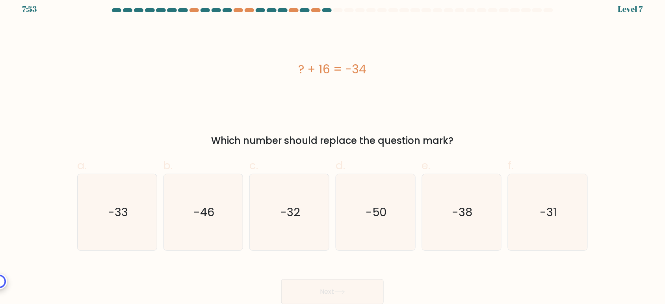
drag, startPoint x: 290, startPoint y: 67, endPoint x: 415, endPoint y: 67, distance: 124.9
click at [413, 67] on div "? + 16 = -34" at bounding box center [332, 69] width 510 height 18
copy div "? + 16 = -34"
click at [393, 203] on icon "-50" at bounding box center [376, 212] width 76 height 76
click at [333, 151] on input "d. -50" at bounding box center [332, 148] width 0 height 5
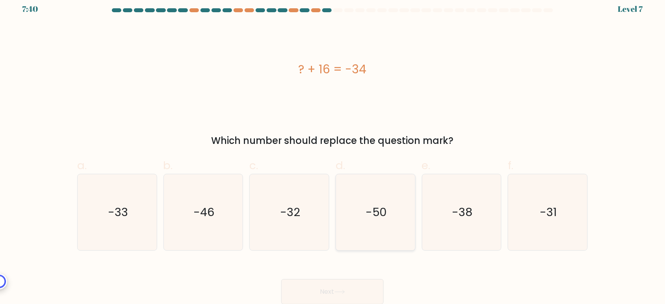
radio input "true"
click at [340, 295] on button "Next" at bounding box center [332, 291] width 102 height 25
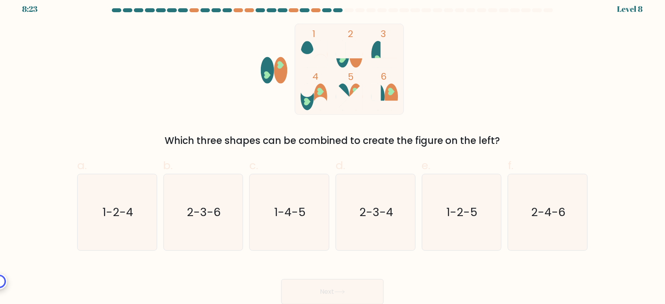
drag, startPoint x: 161, startPoint y: 139, endPoint x: 517, endPoint y: 142, distance: 355.3
click at [517, 142] on div "Which three shapes can be combined to create the figure on the left?" at bounding box center [332, 141] width 501 height 14
click at [477, 80] on div "1 2 3 4 5 6 Which three shapes can be combined to create the figure on the left?" at bounding box center [332, 86] width 520 height 124
click at [115, 210] on text "1-2-4" at bounding box center [117, 212] width 31 height 16
click at [332, 151] on input "a. 1-2-4" at bounding box center [332, 148] width 0 height 5
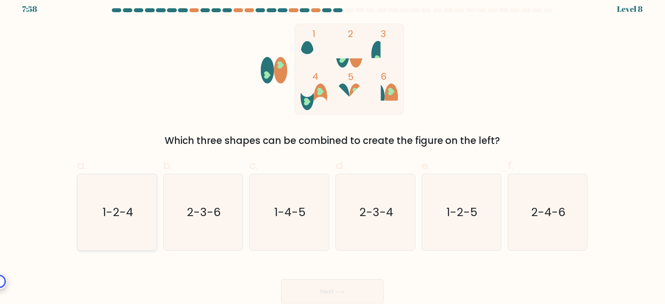
radio input "true"
click at [329, 275] on div "Next" at bounding box center [332, 282] width 520 height 44
click at [331, 282] on button "Next" at bounding box center [332, 291] width 102 height 25
click at [351, 292] on button "Next" at bounding box center [332, 291] width 102 height 25
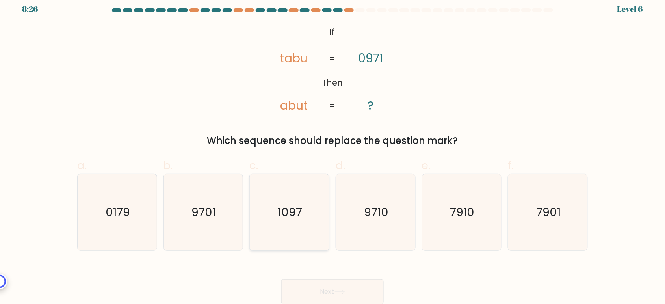
click at [296, 202] on icon "1097" at bounding box center [289, 212] width 76 height 76
click at [332, 151] on input "c. 1097" at bounding box center [332, 148] width 0 height 5
radio input "true"
click at [323, 288] on button "Next" at bounding box center [332, 291] width 102 height 25
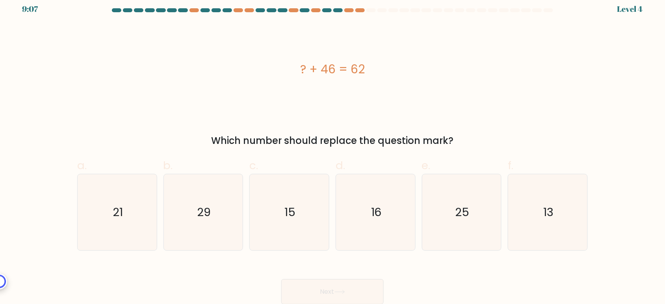
drag, startPoint x: 201, startPoint y: 131, endPoint x: 507, endPoint y: 140, distance: 305.8
click at [508, 139] on div "? + 46 = 62 Which number should replace the question mark?" at bounding box center [332, 86] width 520 height 124
copy div "Which number should replace the question mark?"
drag, startPoint x: 301, startPoint y: 66, endPoint x: 396, endPoint y: 65, distance: 95.7
click at [397, 66] on div "? + 46 = 62" at bounding box center [332, 69] width 510 height 18
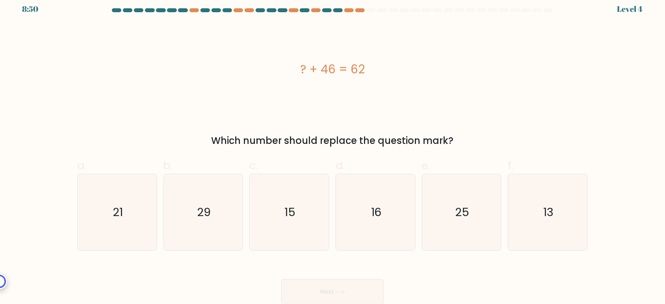
copy div "? + 46 = 62"
click at [384, 210] on icon "16" at bounding box center [376, 212] width 76 height 76
click at [333, 151] on input "d. 16" at bounding box center [332, 148] width 0 height 5
radio input "true"
click at [354, 290] on button "Next" at bounding box center [332, 291] width 102 height 25
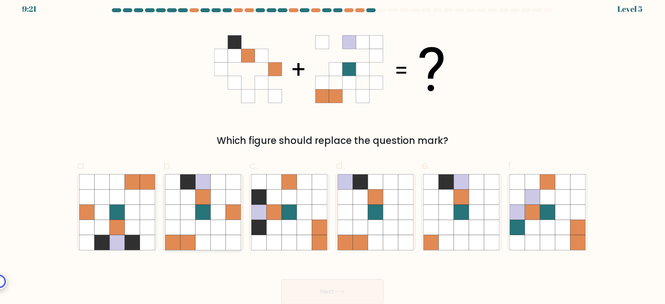
click at [192, 187] on icon at bounding box center [187, 181] width 15 height 15
click at [332, 151] on input "b." at bounding box center [332, 148] width 0 height 5
radio input "true"
click at [334, 299] on button "Next" at bounding box center [332, 291] width 102 height 25
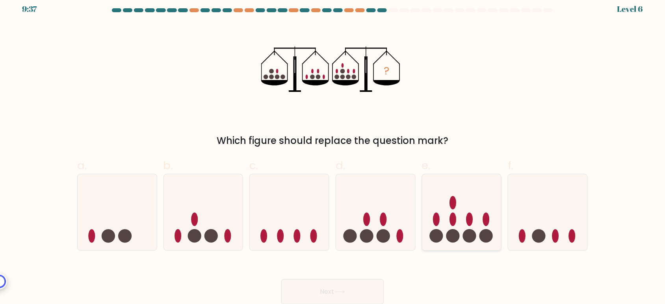
click at [467, 224] on icon at bounding box center [461, 211] width 79 height 65
click at [333, 151] on input "e." at bounding box center [332, 148] width 0 height 5
radio input "true"
click at [320, 290] on button "Next" at bounding box center [332, 291] width 102 height 25
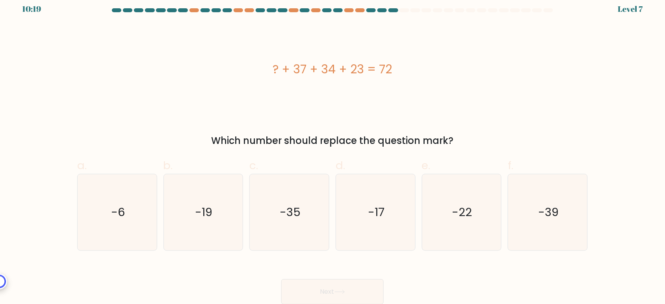
drag, startPoint x: 254, startPoint y: 65, endPoint x: 445, endPoint y: 67, distance: 191.0
click at [440, 66] on div "? + 37 + 34 + 23 = 72" at bounding box center [332, 69] width 510 height 18
copy div "? + 37 + 34 + 23 = 72"
click at [479, 211] on icon "-22" at bounding box center [461, 212] width 76 height 76
click at [333, 151] on input "e. -22" at bounding box center [332, 148] width 0 height 5
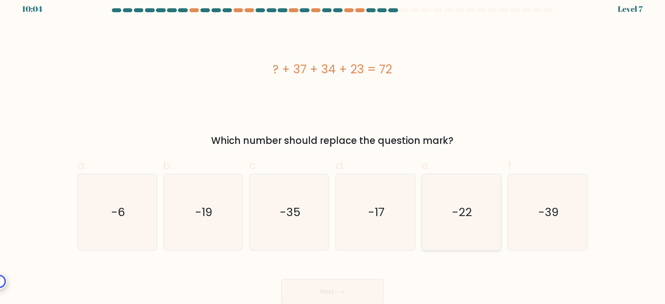
radio input "true"
click at [356, 282] on button "Next" at bounding box center [332, 291] width 102 height 25
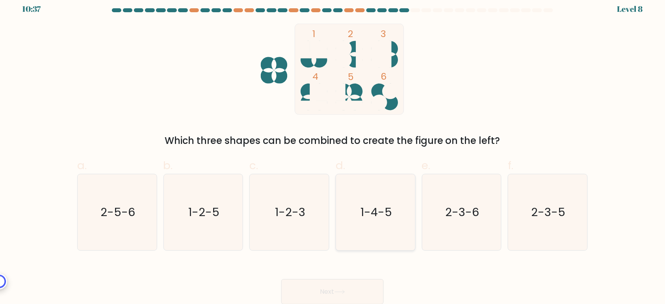
click at [375, 218] on text "1-4-5" at bounding box center [376, 212] width 32 height 16
click at [333, 151] on input "d. 1-4-5" at bounding box center [332, 148] width 0 height 5
radio input "true"
click at [367, 288] on button "Next" at bounding box center [332, 291] width 102 height 25
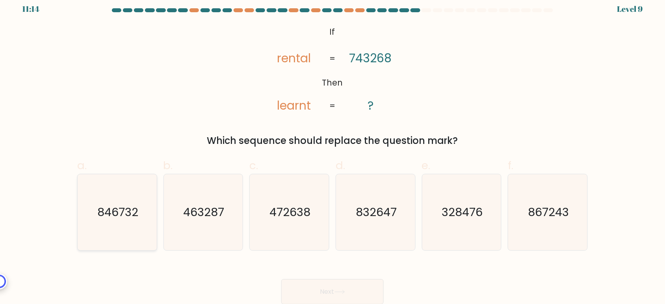
click at [126, 213] on text "846732" at bounding box center [117, 212] width 41 height 16
click at [332, 151] on input "a. 846732" at bounding box center [332, 148] width 0 height 5
radio input "true"
click at [314, 295] on button "Next" at bounding box center [332, 291] width 102 height 25
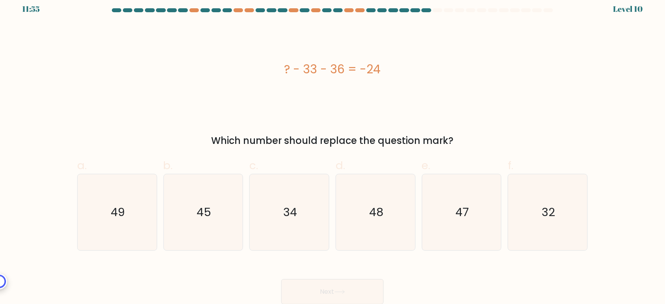
drag, startPoint x: 264, startPoint y: 63, endPoint x: 416, endPoint y: 79, distance: 152.5
click at [410, 80] on div "? - 33 - 36 = -24" at bounding box center [332, 69] width 510 height 91
copy div "? - 33 - 36 = -24"
click at [217, 203] on icon "45" at bounding box center [203, 212] width 76 height 76
click at [332, 151] on input "b. 45" at bounding box center [332, 148] width 0 height 5
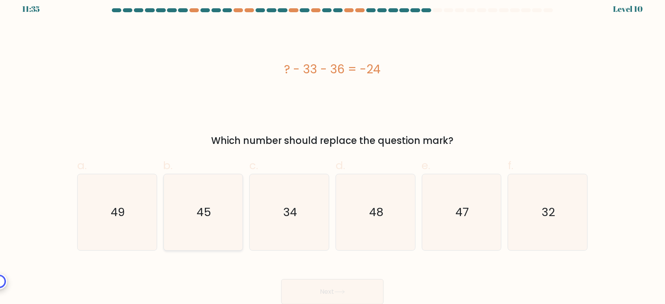
radio input "true"
drag, startPoint x: 349, startPoint y: 291, endPoint x: 347, endPoint y: 286, distance: 5.3
click at [349, 290] on button "Next" at bounding box center [332, 291] width 102 height 25
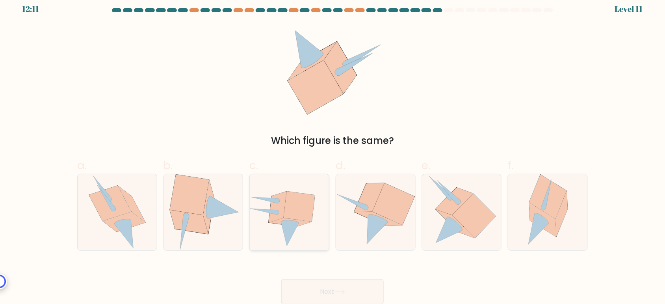
click at [302, 212] on icon at bounding box center [299, 206] width 31 height 30
click at [332, 151] on input "c." at bounding box center [332, 148] width 0 height 5
radio input "true"
click at [361, 288] on button "Next" at bounding box center [332, 291] width 102 height 25
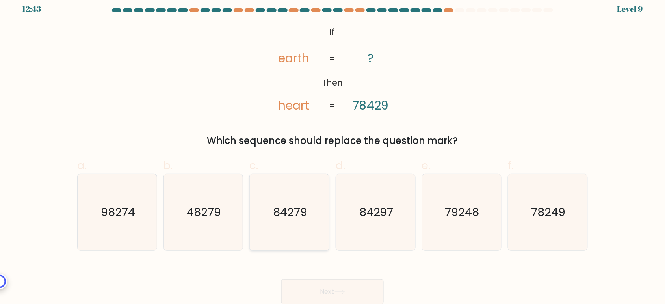
click at [284, 218] on text "84279" at bounding box center [290, 212] width 34 height 16
click at [332, 151] on input "c. 84279" at bounding box center [332, 148] width 0 height 5
radio input "true"
click at [384, 225] on icon "84297" at bounding box center [376, 212] width 76 height 76
click at [333, 151] on input "d. 84297" at bounding box center [332, 148] width 0 height 5
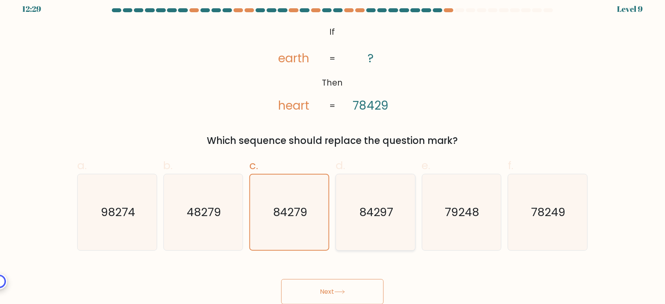
radio input "true"
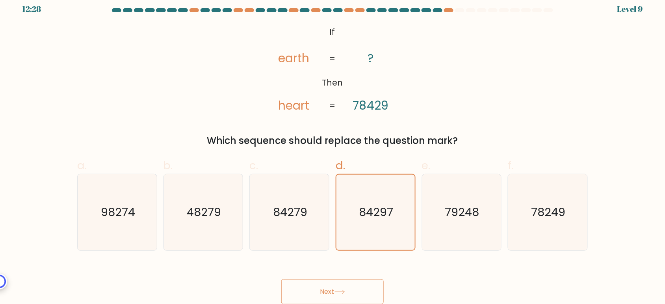
click at [353, 279] on button "Next" at bounding box center [332, 291] width 102 height 25
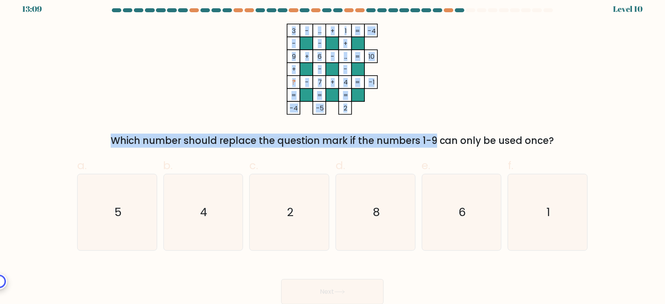
drag, startPoint x: 354, startPoint y: 111, endPoint x: 225, endPoint y: 38, distance: 147.8
click at [225, 38] on div "3 - ... + 1 -4 - - + 9 + 6 - ... 10 + - - ? - 7 + 4 = -1 = = = = -4 -5 2 = Whic…" at bounding box center [332, 86] width 520 height 124
click at [241, 58] on icon "3 - ... + 1 -4 - - + 9 + 6 - ... 10 + - - ? - 7 + 4 = -1 = = = = -4 -5 2 =" at bounding box center [332, 69] width 236 height 91
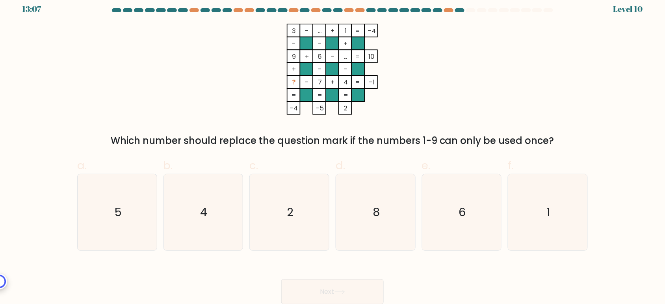
drag, startPoint x: 345, startPoint y: -74, endPoint x: 286, endPoint y: 56, distance: 143.3
click at [286, 56] on icon "3 - ... + 1 -4 - - + 9 + 6 - ... 10 + - - ? - 7 + 4 = -1 = = = = -4 -5 2 =" at bounding box center [332, 69] width 236 height 91
drag, startPoint x: 288, startPoint y: 26, endPoint x: 355, endPoint y: 109, distance: 107.3
click at [355, 109] on icon "3 - ... + 1 -4 - - + 9 + 6 - ... 10 + - - ? - 7 + 4 = -1 = = = = -4 -5 2 =" at bounding box center [332, 69] width 236 height 91
copy icon "3 - ... + 1 -4 - - + 9 + 6 - ... 10 + - - ? - 7 + 4 = -1 = = = = -4 -5 2"
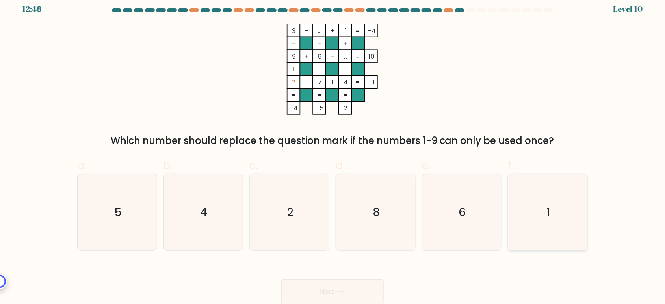
click at [525, 212] on icon "1" at bounding box center [548, 212] width 76 height 76
click at [333, 151] on input "f. 1" at bounding box center [332, 148] width 0 height 5
radio input "true"
click at [322, 288] on button "Next" at bounding box center [332, 291] width 102 height 25
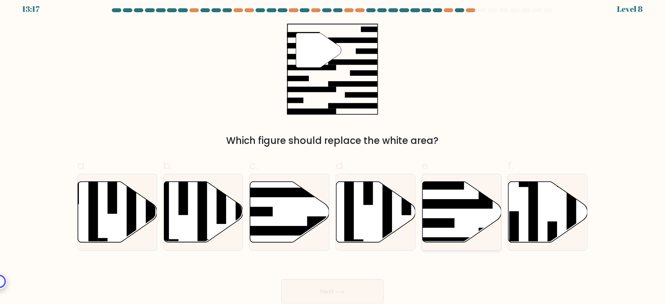
click at [469, 222] on icon at bounding box center [461, 211] width 79 height 61
click at [333, 151] on input "e." at bounding box center [332, 148] width 0 height 5
radio input "true"
click at [369, 288] on button "Next" at bounding box center [332, 291] width 102 height 25
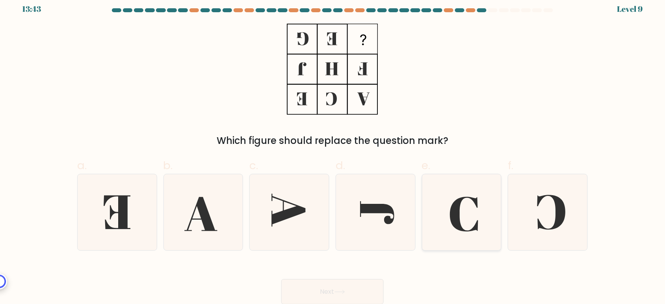
click at [481, 226] on icon at bounding box center [461, 212] width 76 height 76
click at [333, 151] on input "e." at bounding box center [332, 148] width 0 height 5
radio input "true"
click at [456, 219] on icon at bounding box center [464, 214] width 28 height 34
click at [333, 151] on input "e." at bounding box center [332, 148] width 0 height 5
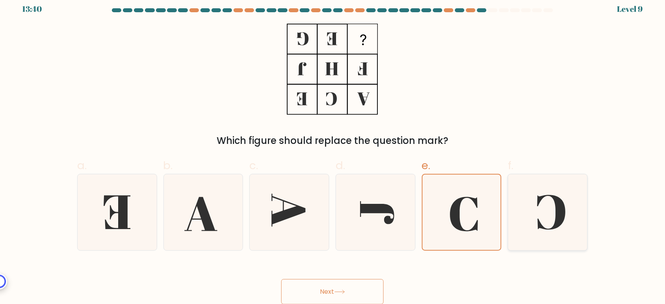
click at [550, 219] on icon at bounding box center [548, 212] width 76 height 76
click at [333, 151] on input "f." at bounding box center [332, 148] width 0 height 5
radio input "true"
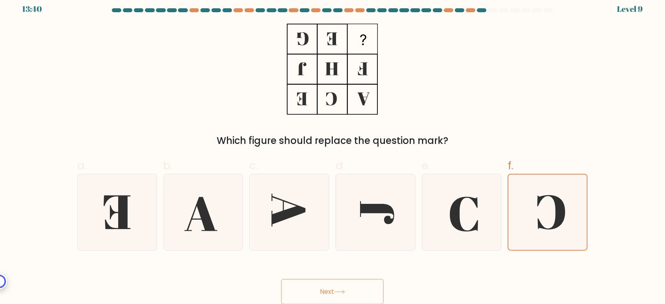
click at [349, 288] on button "Next" at bounding box center [332, 291] width 102 height 25
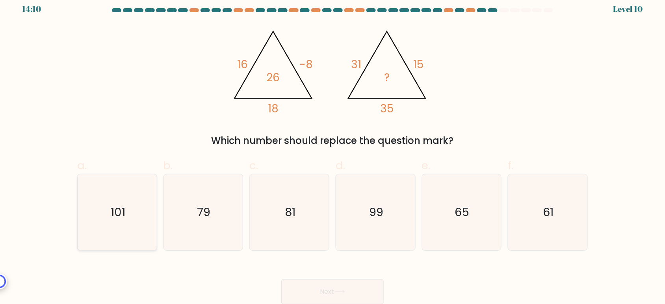
click at [97, 205] on icon "101" at bounding box center [117, 212] width 76 height 76
click at [332, 151] on input "a. 101" at bounding box center [332, 148] width 0 height 5
radio input "true"
click at [351, 289] on button "Next" at bounding box center [332, 291] width 102 height 25
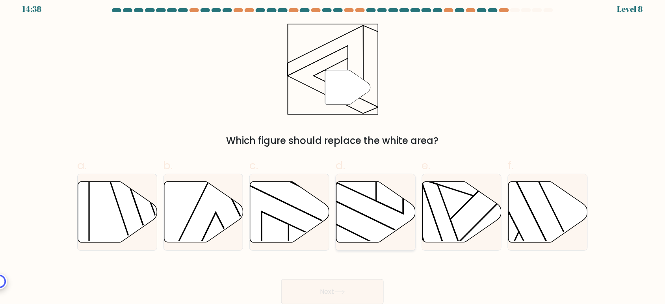
click at [382, 218] on icon at bounding box center [375, 211] width 79 height 61
click at [333, 151] on input "d." at bounding box center [332, 148] width 0 height 5
radio input "true"
click at [332, 280] on button "Next" at bounding box center [332, 291] width 102 height 25
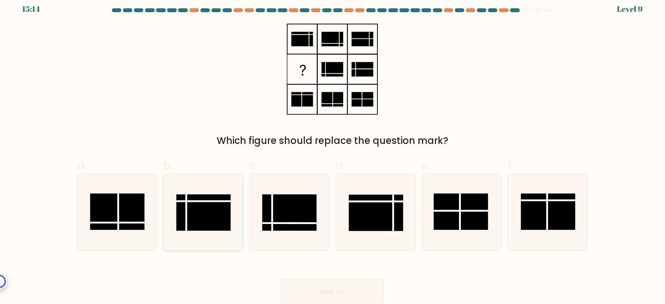
click at [208, 214] on rect at bounding box center [203, 212] width 54 height 36
click at [332, 151] on input "b." at bounding box center [332, 148] width 0 height 5
radio input "true"
click at [324, 276] on div "Next" at bounding box center [332, 282] width 520 height 44
click at [330, 289] on button "Next" at bounding box center [332, 291] width 102 height 25
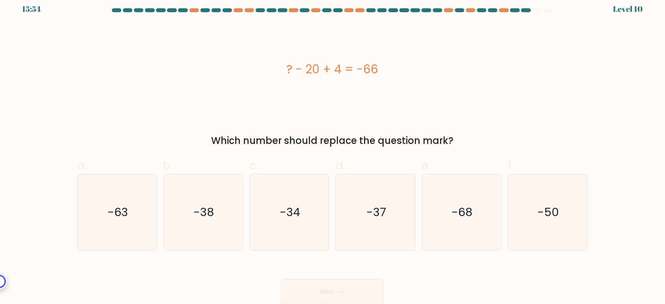
drag, startPoint x: 271, startPoint y: 62, endPoint x: 436, endPoint y: 67, distance: 164.7
click at [436, 67] on div "? - 20 + 4 = -66" at bounding box center [332, 69] width 510 height 18
copy div "? - 20 + 4 = -66"
click at [533, 211] on icon "-50" at bounding box center [548, 212] width 76 height 76
click at [333, 151] on input "f. -50" at bounding box center [332, 148] width 0 height 5
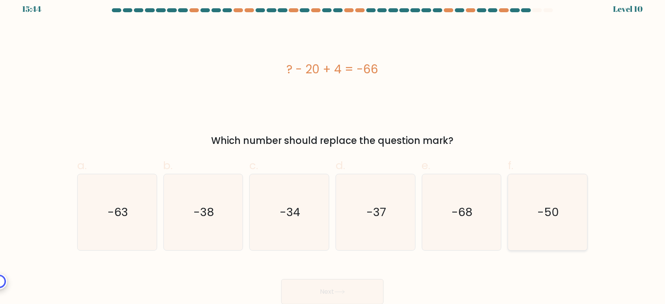
radio input "true"
click at [334, 299] on button "Next" at bounding box center [332, 291] width 102 height 25
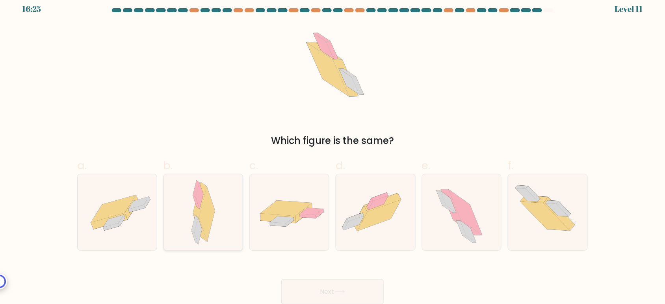
click at [199, 215] on icon at bounding box center [200, 199] width 14 height 35
click at [332, 151] on input "b." at bounding box center [332, 148] width 0 height 5
radio input "true"
click at [343, 297] on button "Next" at bounding box center [332, 291] width 102 height 25
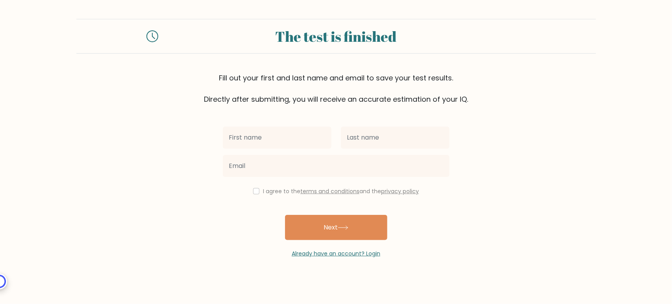
click at [265, 144] on input "text" at bounding box center [277, 137] width 109 height 22
type input "John Alfred"
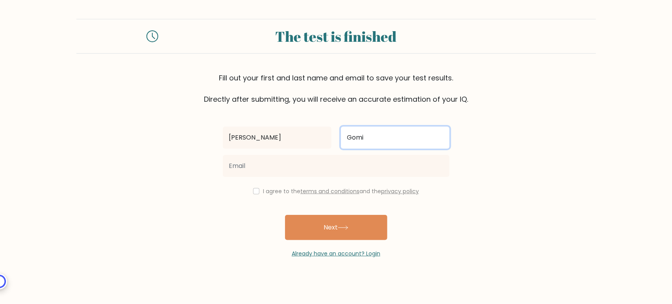
click at [399, 134] on input "Gomi" at bounding box center [395, 137] width 109 height 22
type input "Gomia"
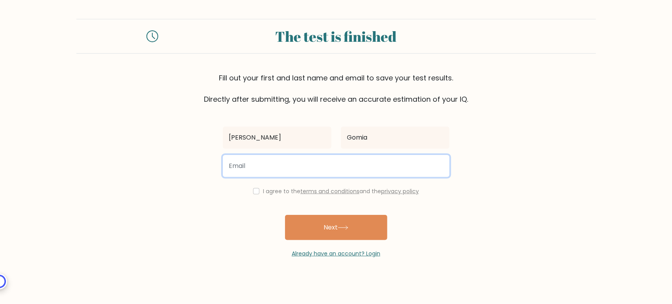
click at [353, 170] on input "email" at bounding box center [336, 166] width 227 height 22
type input "ichiegom@gmail.com"
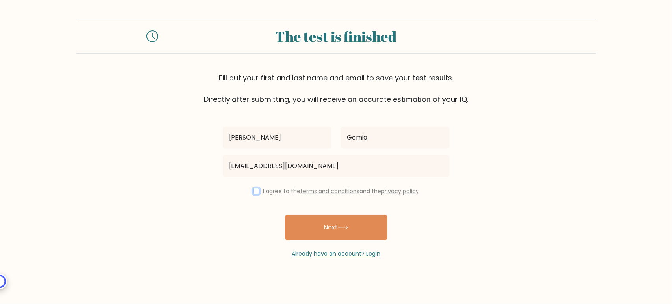
click at [253, 190] on input "checkbox" at bounding box center [256, 191] width 6 height 6
checkbox input "true"
click at [315, 221] on button "Next" at bounding box center [336, 227] width 102 height 25
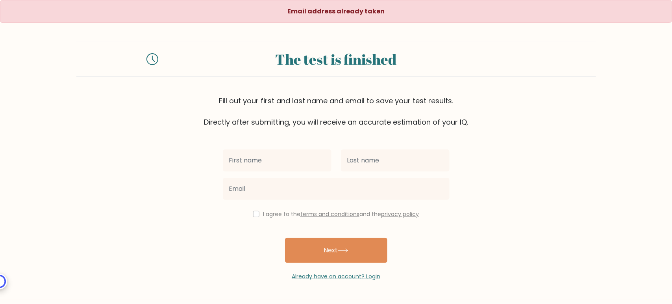
click at [286, 160] on input "text" at bounding box center [277, 160] width 109 height 22
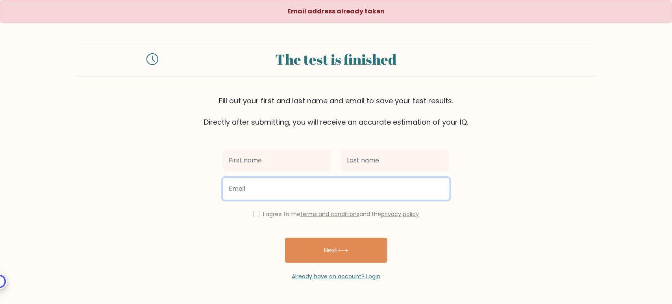
click at [256, 184] on input "email" at bounding box center [336, 189] width 227 height 22
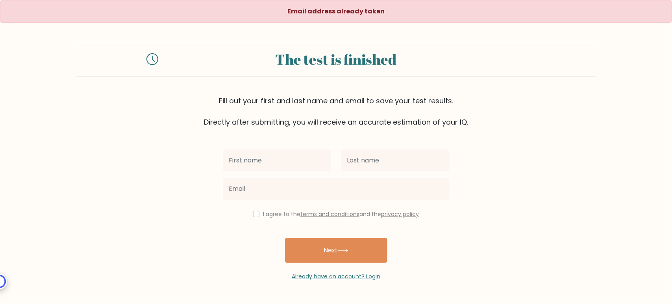
click at [253, 208] on div "I agree to the terms and conditions and the privacy policy Next Already have an…" at bounding box center [336, 203] width 236 height 153
click at [251, 219] on div "I agree to the terms and conditions and the privacy policy Next Already have an…" at bounding box center [336, 203] width 236 height 153
click at [253, 213] on input "checkbox" at bounding box center [256, 214] width 6 height 6
checkbox input "true"
click at [317, 278] on link "Already have an account? Login" at bounding box center [336, 276] width 89 height 8
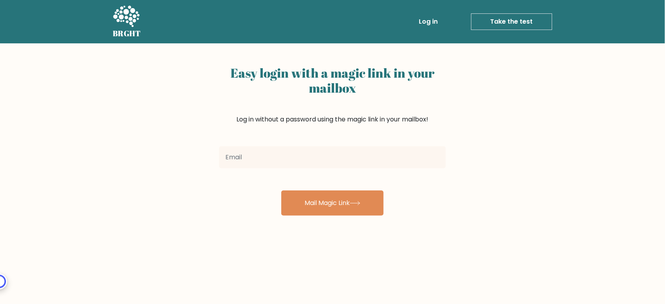
click at [329, 158] on input "email" at bounding box center [332, 157] width 227 height 22
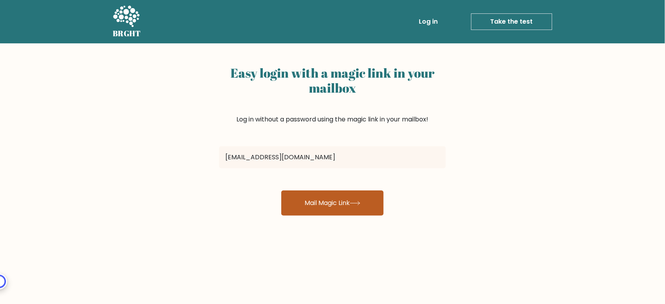
type input "[EMAIL_ADDRESS][DOMAIN_NAME]"
click at [349, 214] on button "Mail Magic Link" at bounding box center [332, 202] width 102 height 25
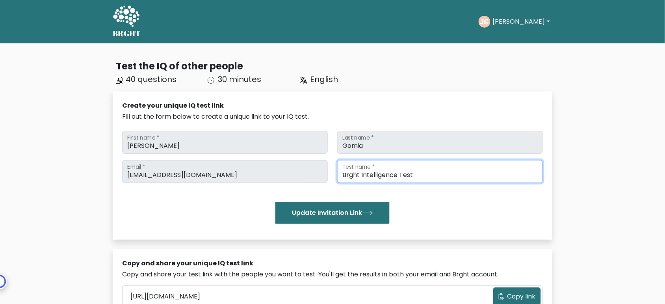
click at [424, 174] on input "Brght Intelligence Test" at bounding box center [440, 171] width 206 height 23
click at [453, 174] on input "Brght Intelligence Test" at bounding box center [440, 171] width 206 height 23
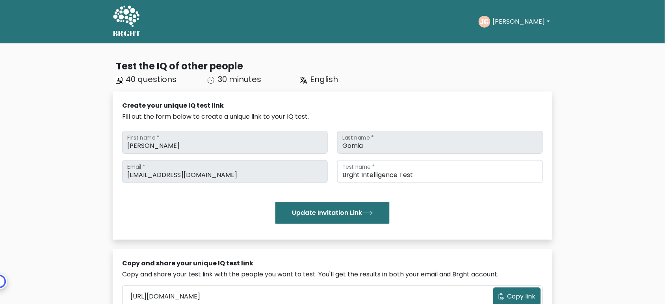
click at [453, 99] on div "Create your unique IQ test link Fill out the form below to create a unique link…" at bounding box center [333, 165] width 440 height 148
click at [516, 22] on button "[PERSON_NAME]" at bounding box center [521, 22] width 62 height 10
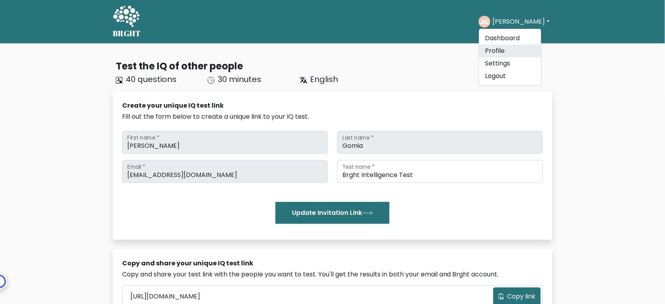
click at [514, 50] on link "Profile" at bounding box center [510, 51] width 62 height 13
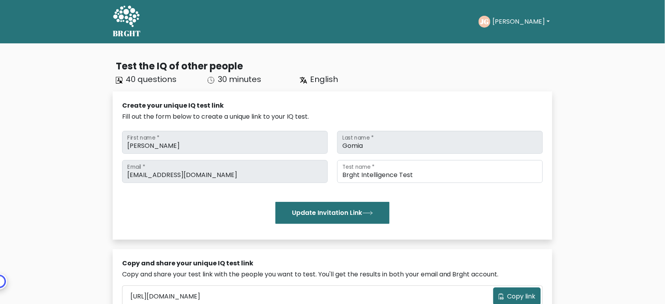
click at [123, 12] on icon at bounding box center [126, 17] width 27 height 24
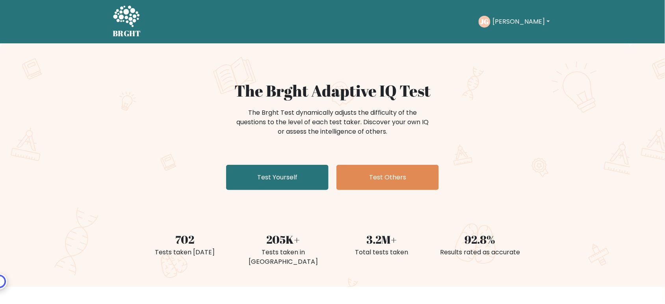
click at [518, 26] on button "[PERSON_NAME]" at bounding box center [521, 22] width 62 height 10
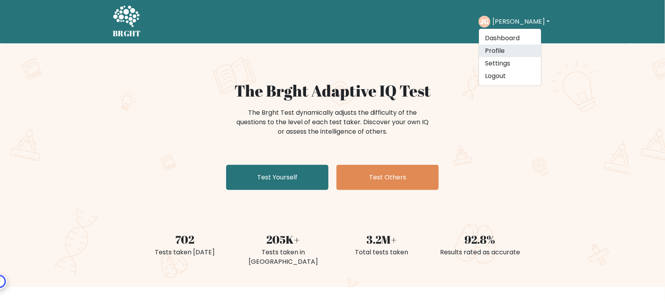
click at [512, 52] on link "Profile" at bounding box center [510, 51] width 62 height 13
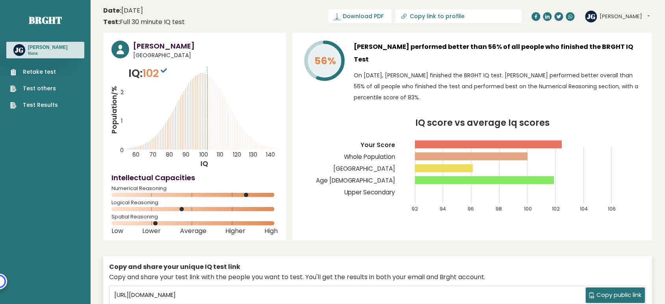
click at [41, 105] on link "Test Results" at bounding box center [34, 105] width 48 height 8
